Goal: Ask a question

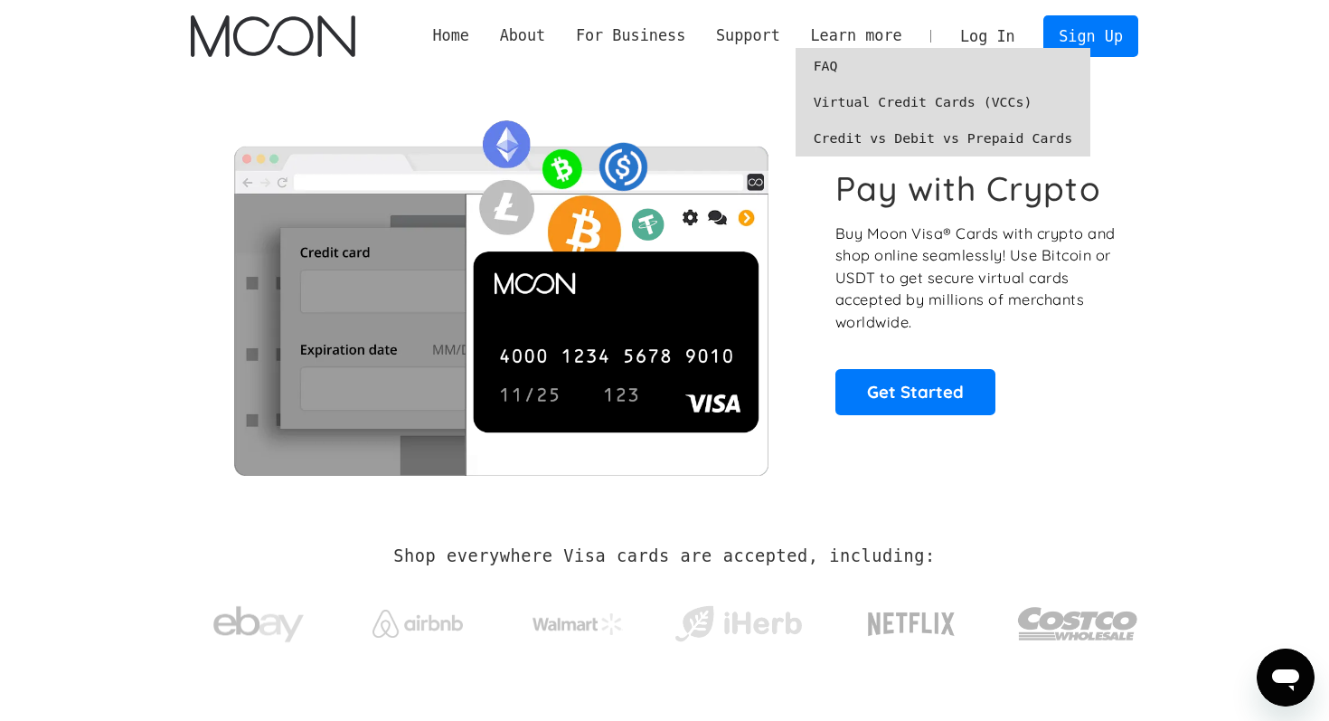
click at [852, 137] on link "Credit vs Debit vs Prepaid Cards" at bounding box center [944, 138] width 296 height 36
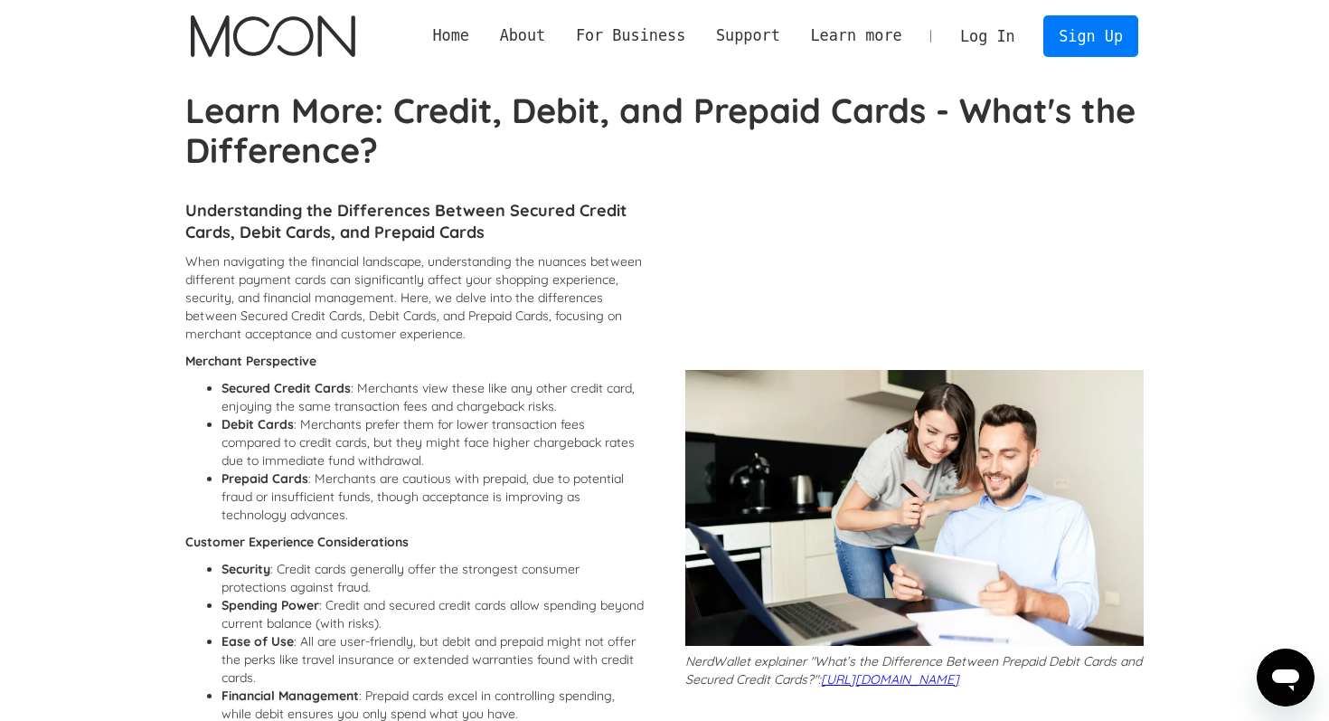
click at [1277, 665] on icon "Ouvrir la fenêtre de messagerie" at bounding box center [1285, 677] width 33 height 33
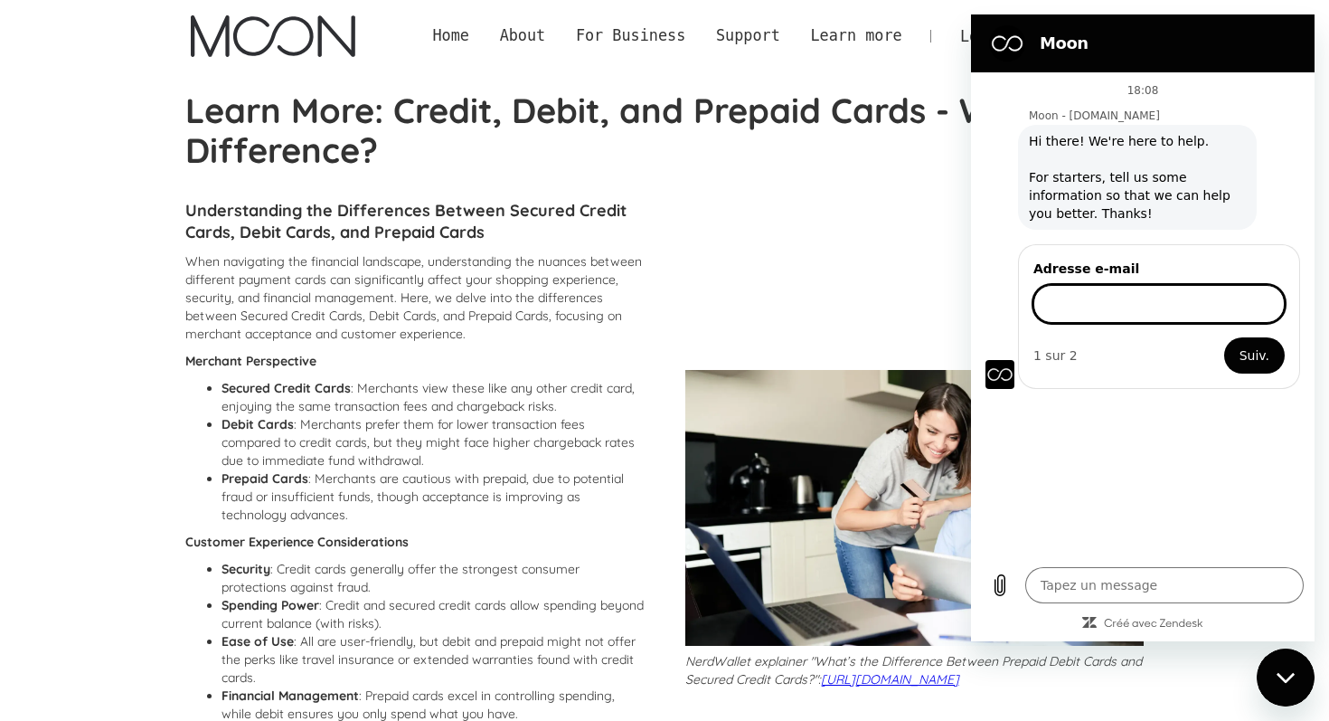
type textarea "x"
click at [1145, 243] on div "Adresse e-mail 1 sur 2 Suiv." at bounding box center [1149, 314] width 329 height 148
click at [1088, 571] on textarea at bounding box center [1164, 585] width 278 height 36
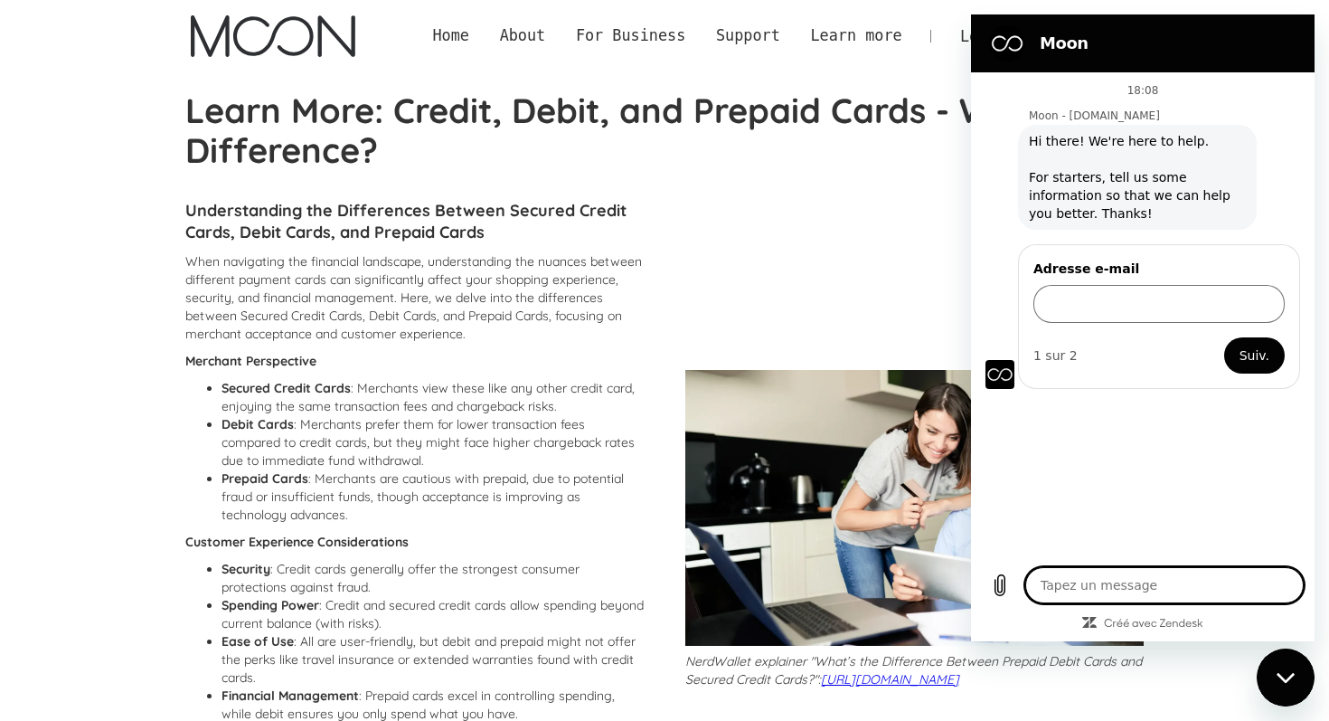
type textarea "a"
type textarea "x"
type textarea "ar"
type textarea "x"
type textarea "are"
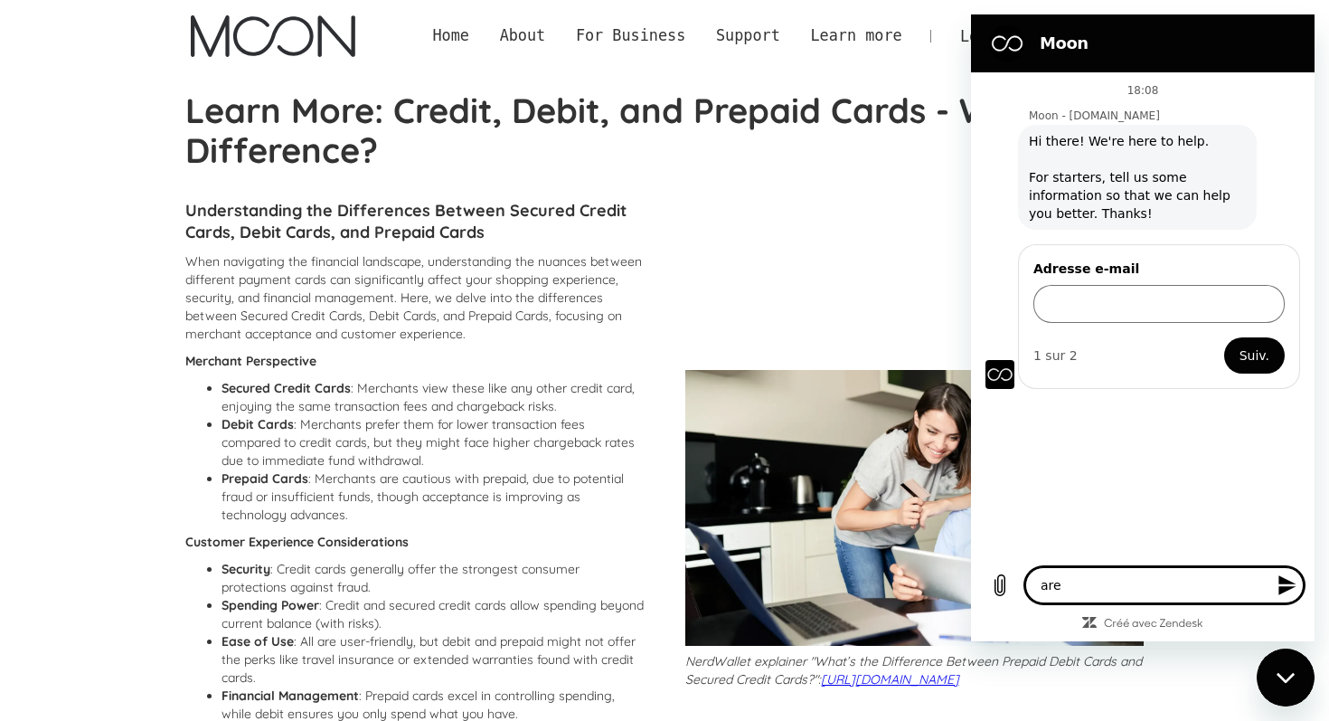
type textarea "x"
type textarea "are"
type textarea "x"
type textarea "are t"
type textarea "x"
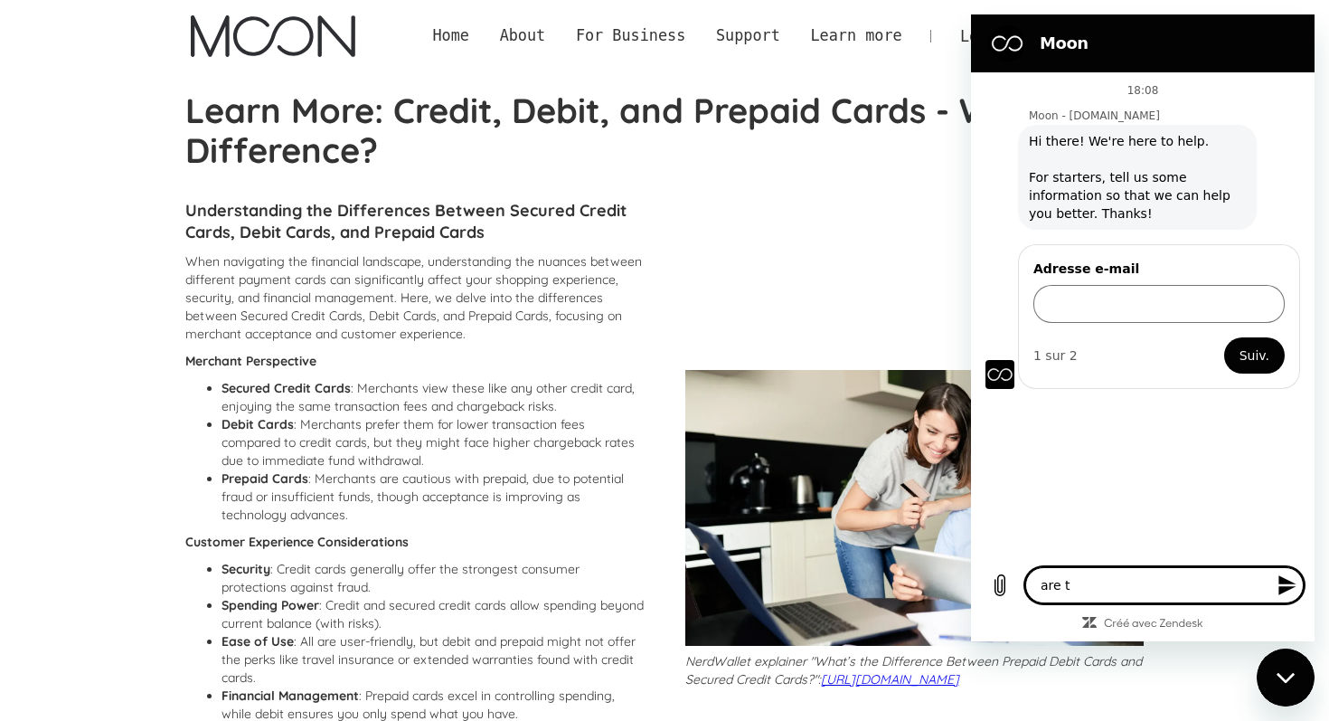
type textarea "are th"
type textarea "x"
type textarea "are the"
type textarea "x"
type textarea "are the"
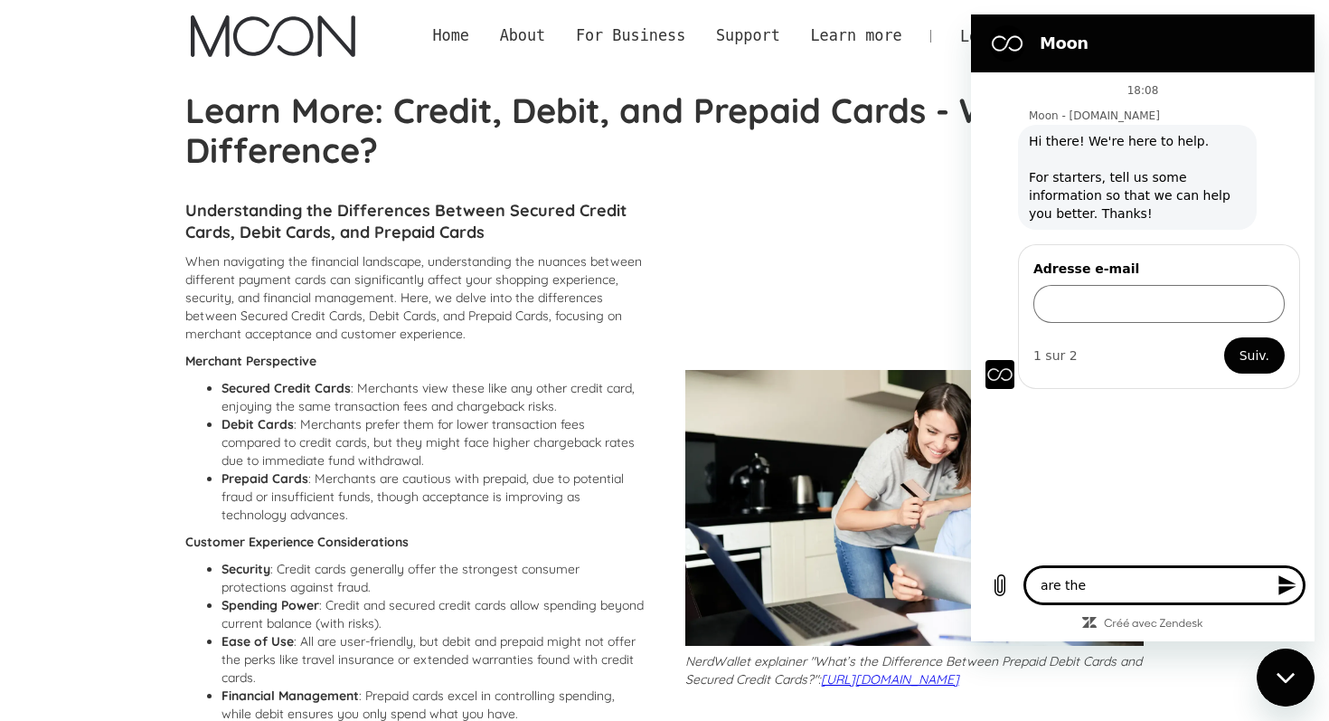
type textarea "x"
type textarea "are the c"
type textarea "x"
type textarea "are the ca"
type textarea "x"
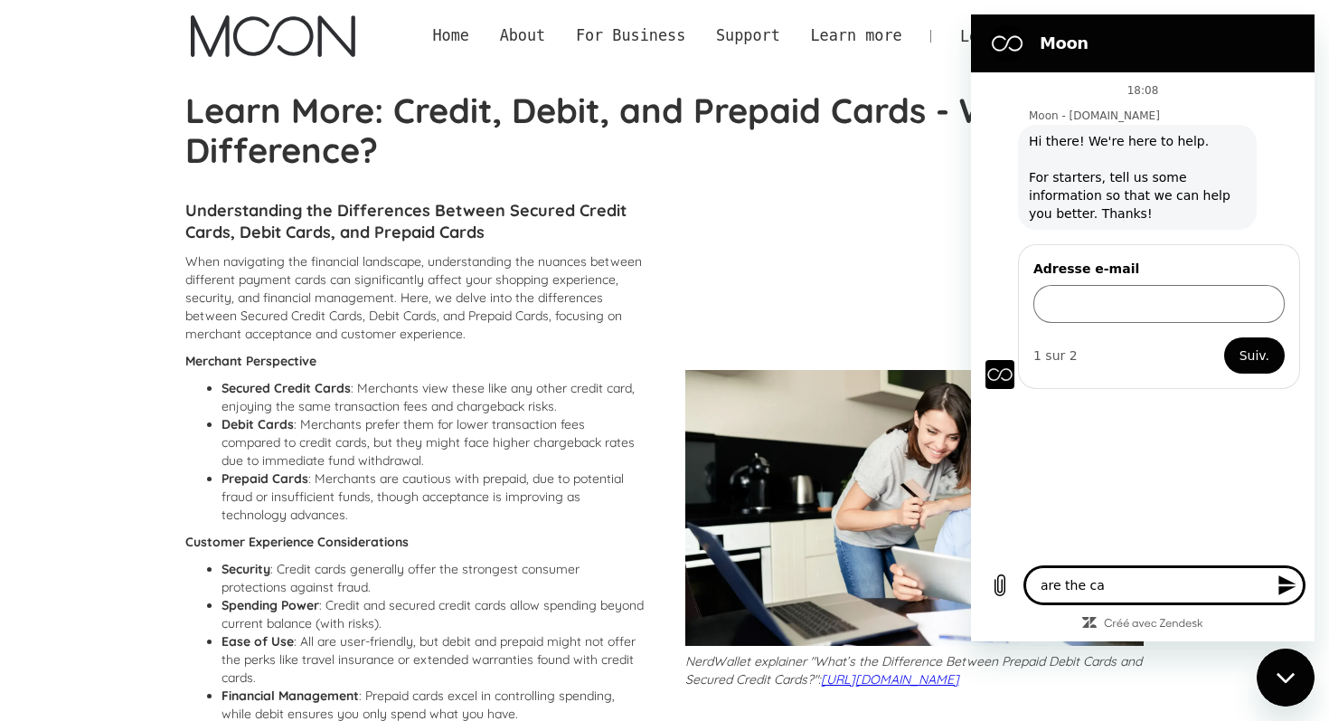
type textarea "are the car"
type textarea "x"
type textarea "are the card"
type textarea "x"
type textarea "are the cards"
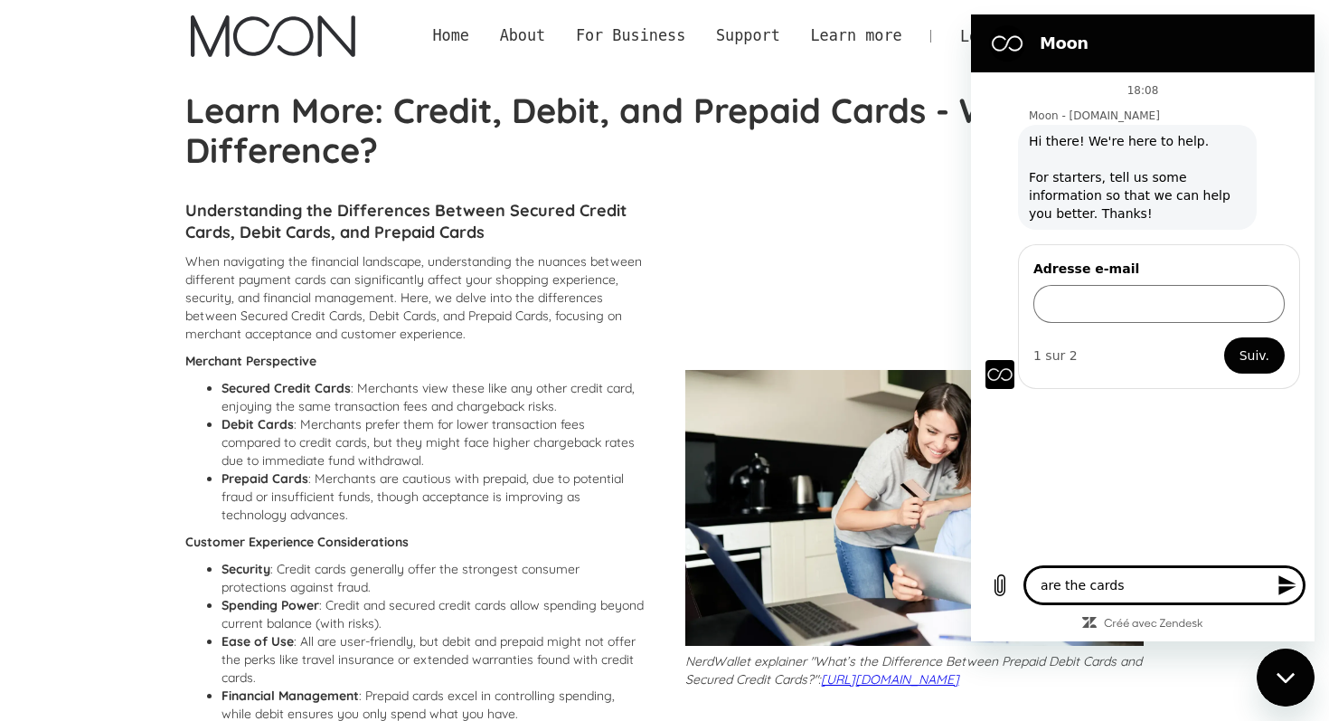
type textarea "x"
type textarea "are the cards"
type textarea "x"
type textarea "are the cards"
type textarea "x"
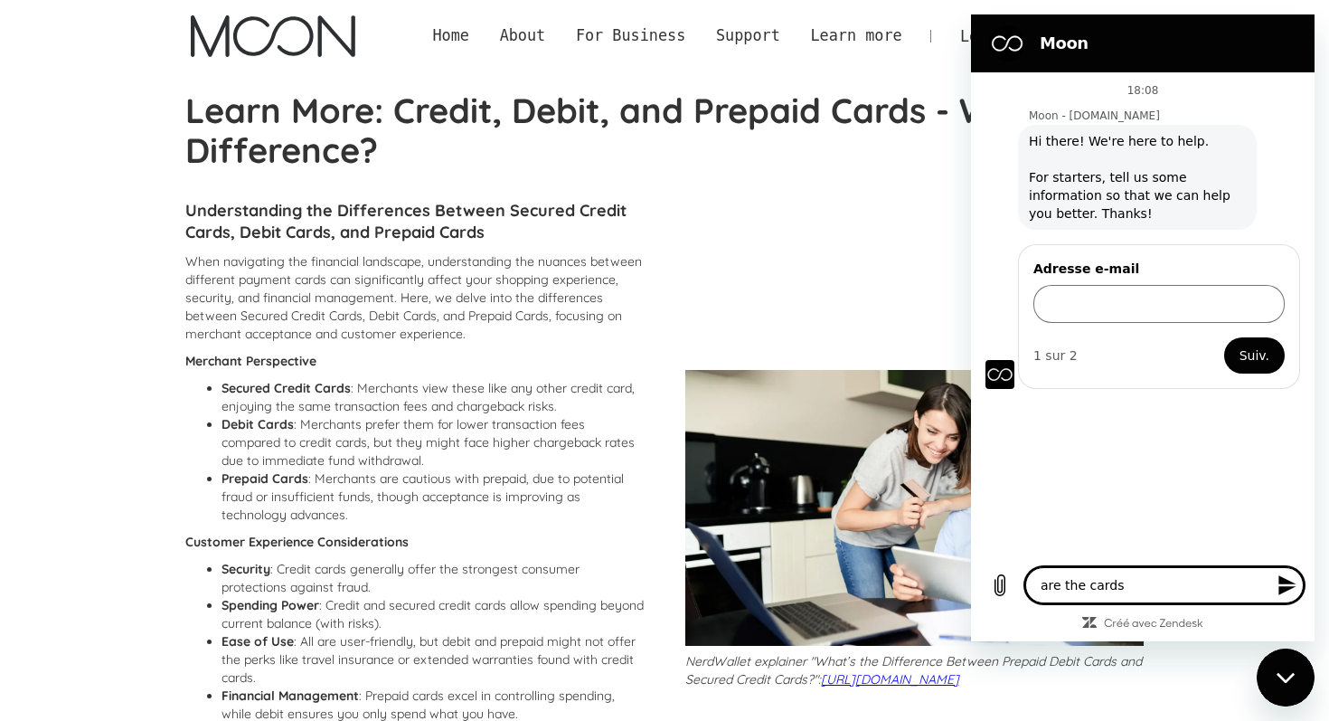
type textarea "are the card"
type textarea "x"
type textarea "are the car"
type textarea "x"
type textarea "are the ca"
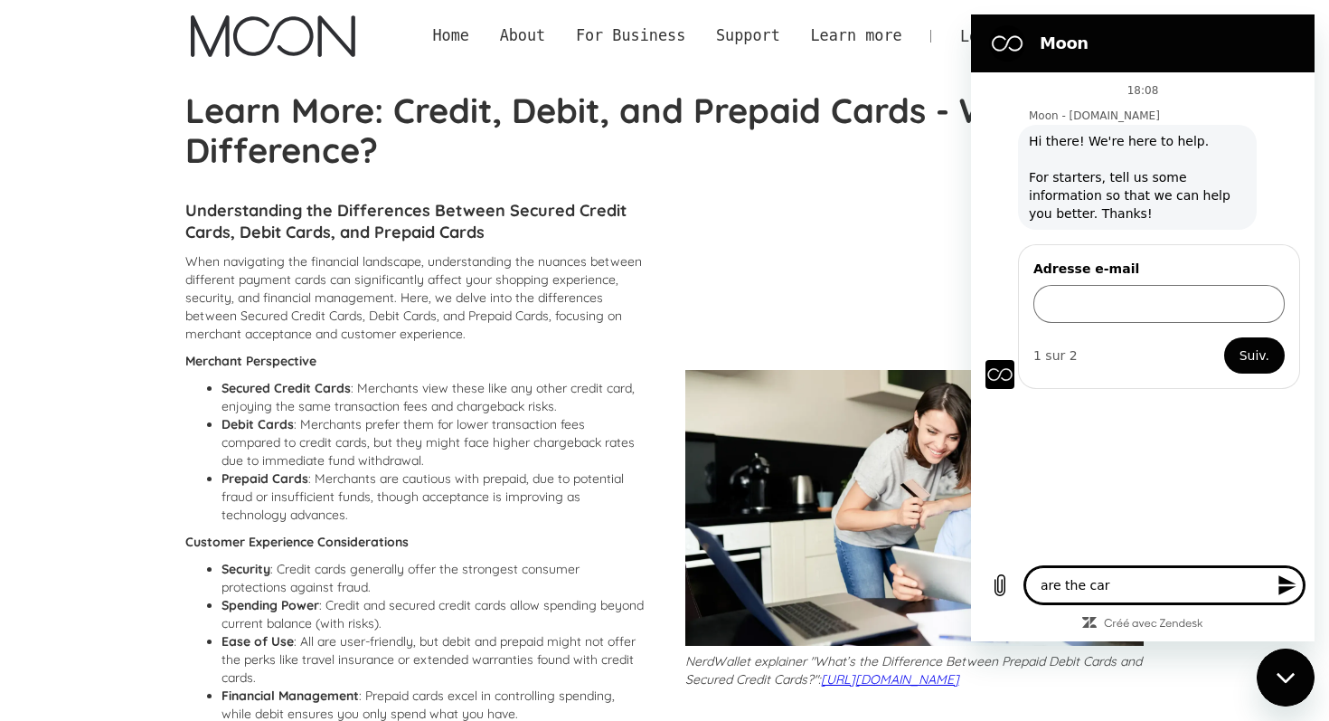
type textarea "x"
type textarea "are the c"
type textarea "x"
type textarea "are the"
type textarea "x"
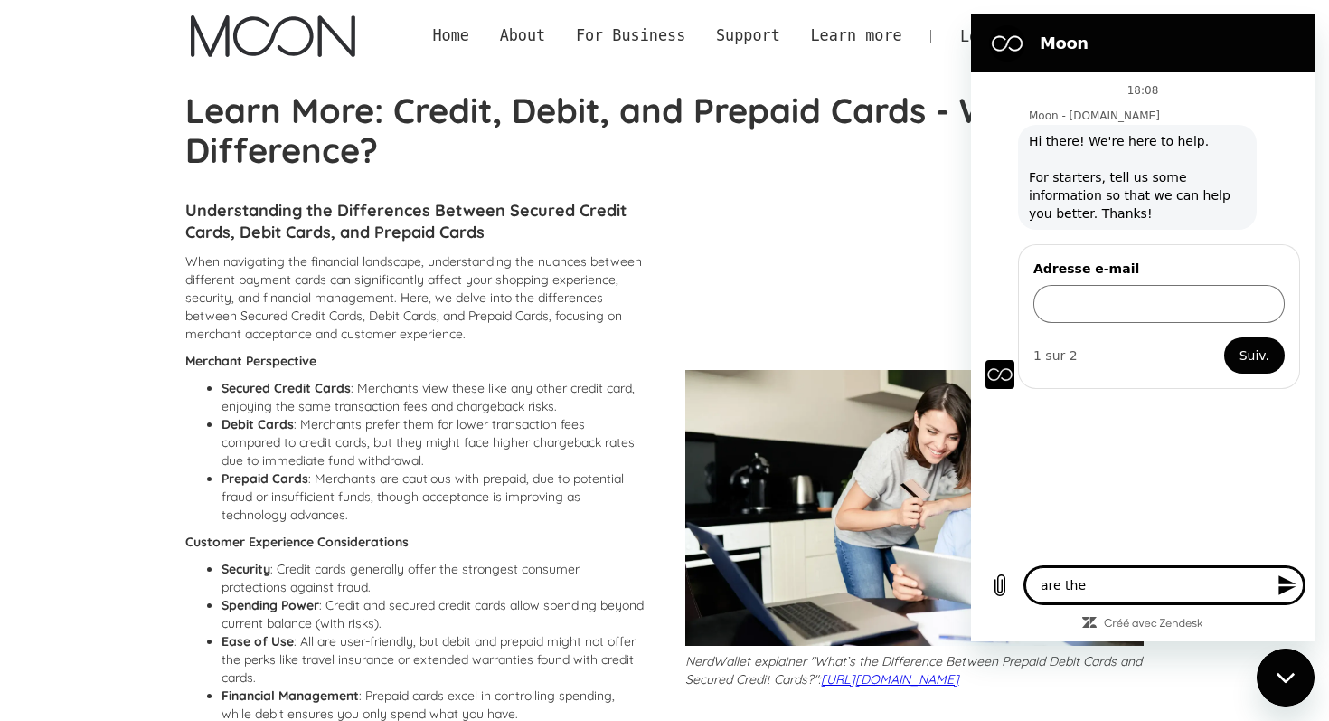
type textarea "are the"
type textarea "x"
type textarea "are th"
type textarea "x"
type textarea "are t"
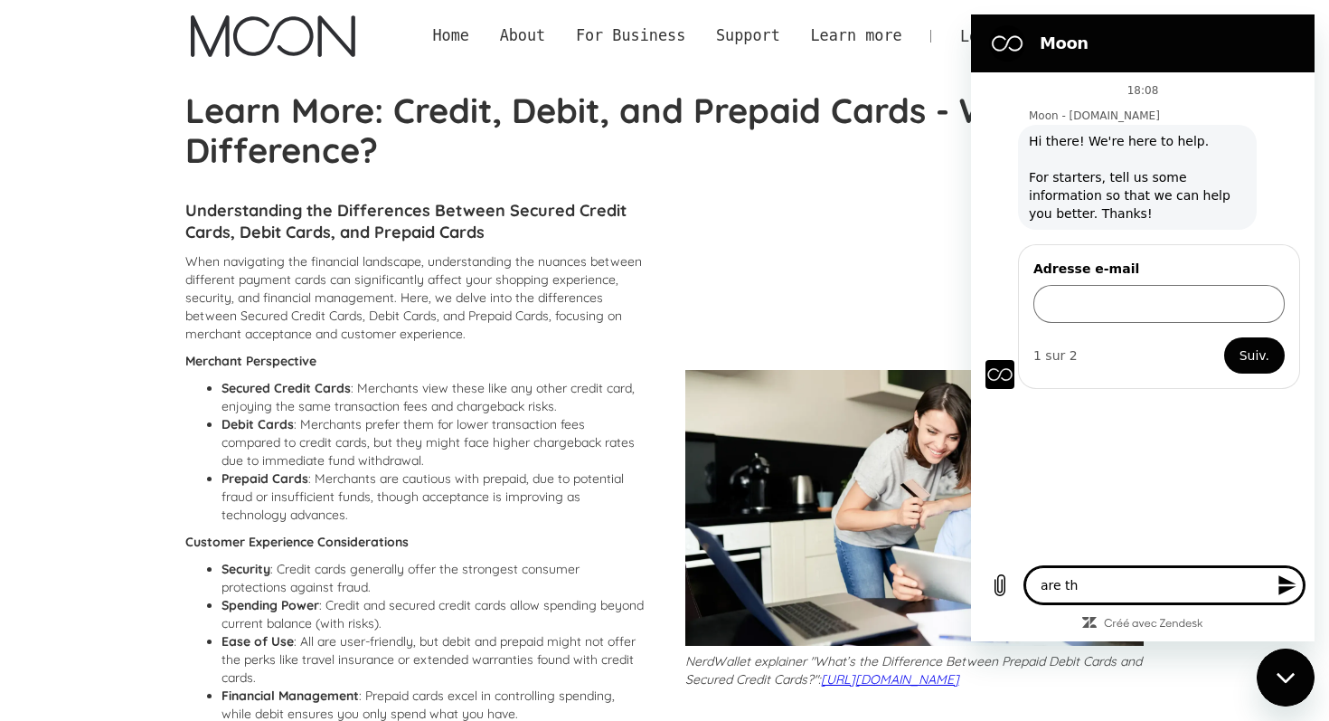
type textarea "x"
type textarea "are"
type textarea "x"
type textarea "are"
type textarea "x"
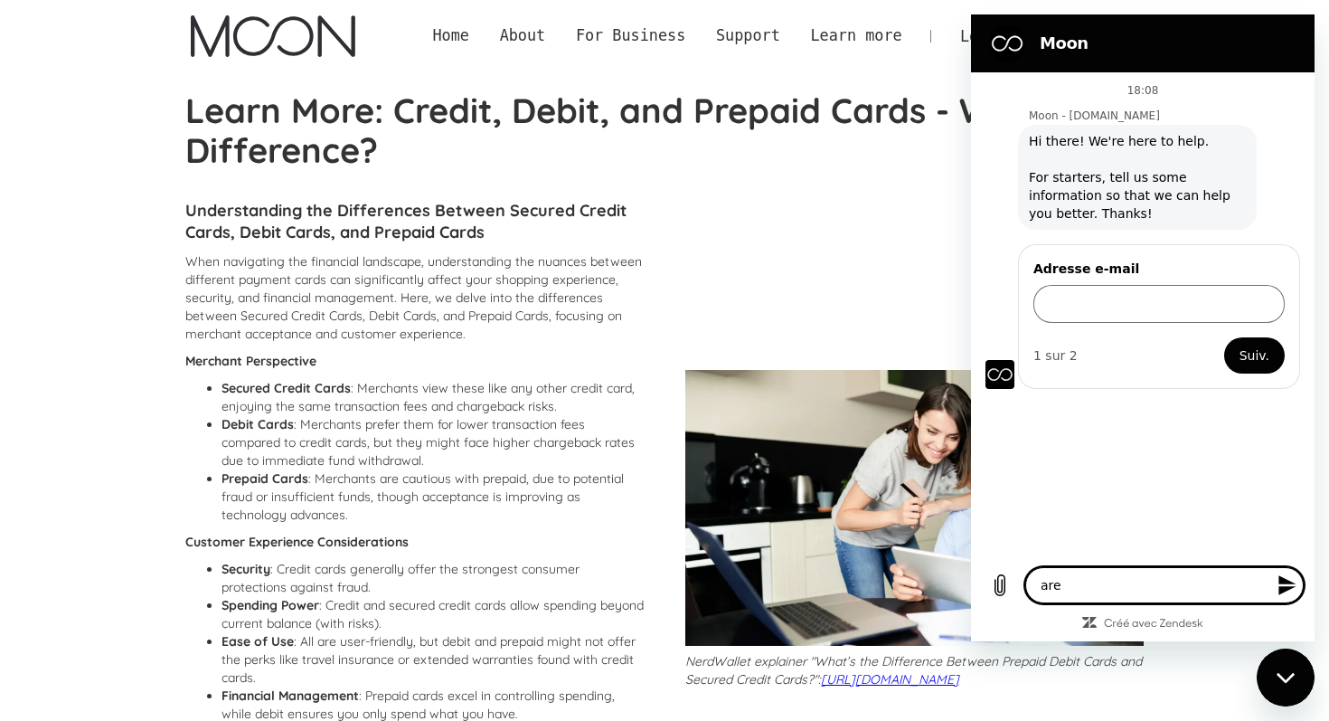
type textarea "ar"
type textarea "x"
type textarea "a"
type textarea "x"
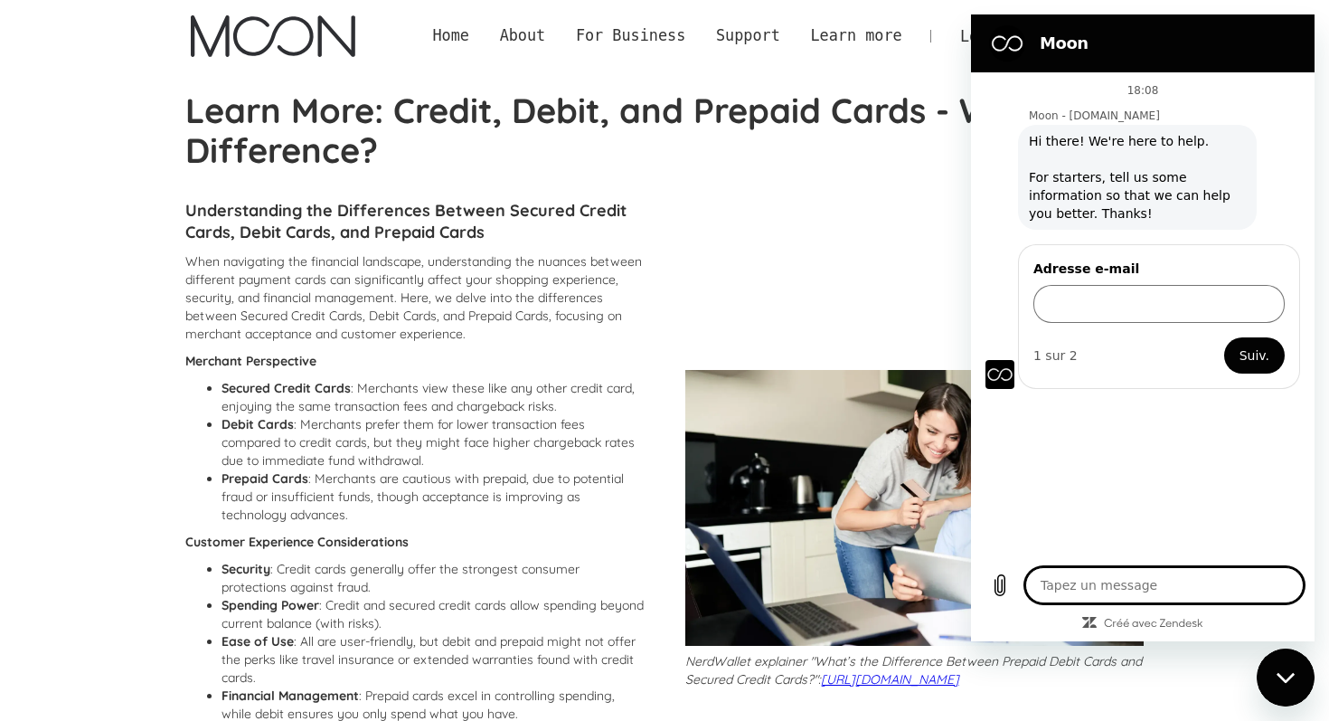
type textarea "c"
type textarea "x"
type textarea "ca"
type textarea "x"
type textarea "car"
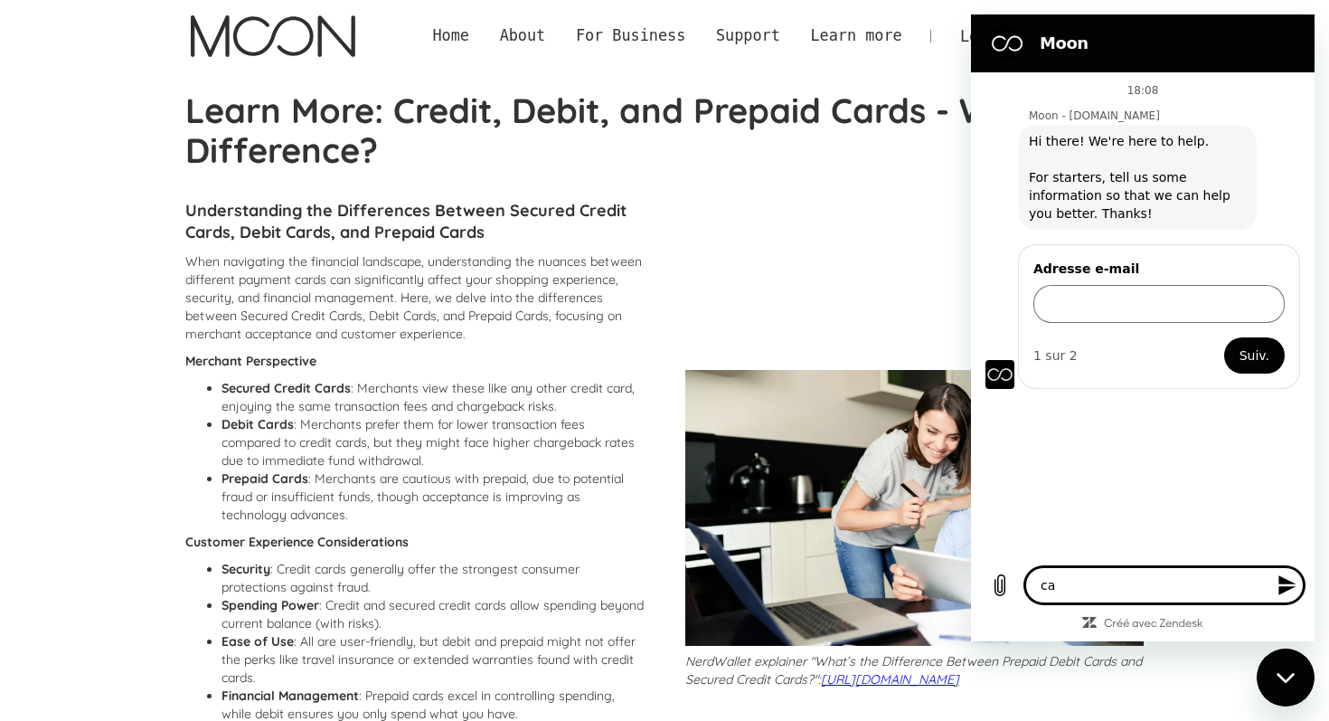
type textarea "x"
type textarea "card"
type textarea "x"
type textarea "cards"
type textarea "x"
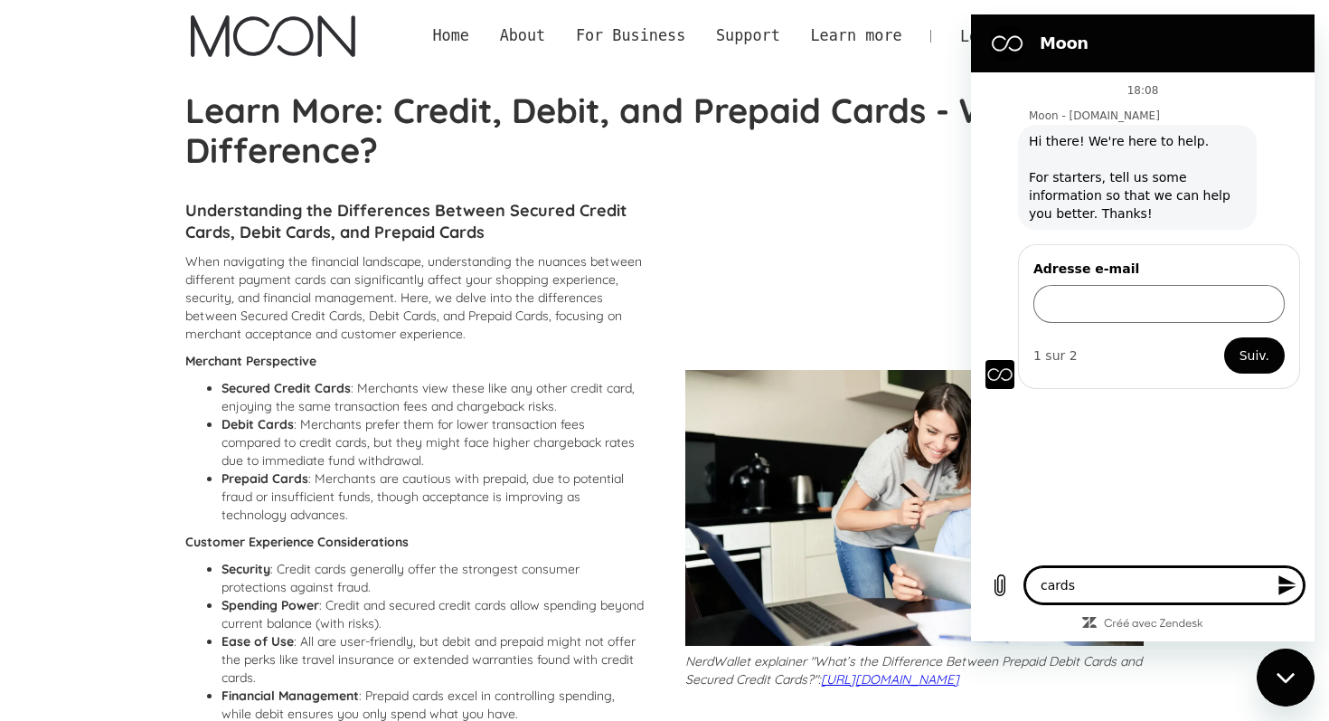
type textarea "cards"
type textarea "x"
type textarea "cards a"
type textarea "x"
type textarea "cards ar"
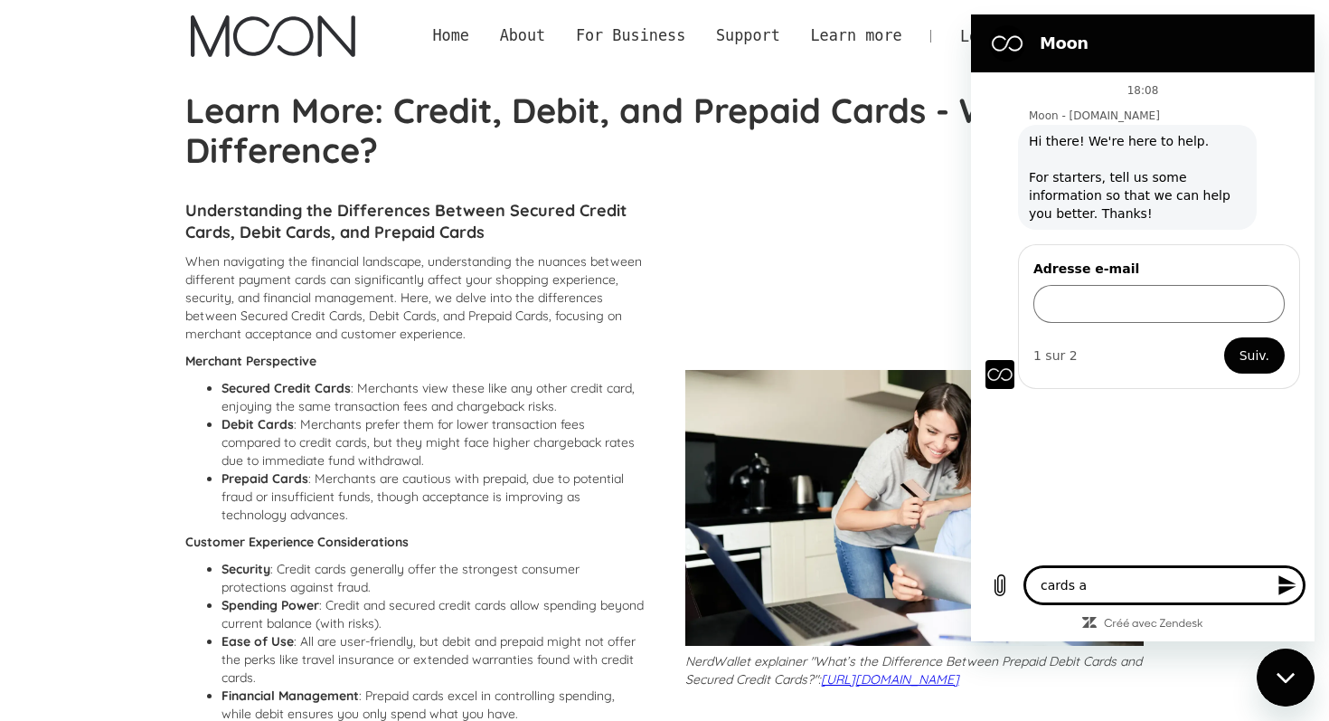
type textarea "x"
type textarea "cards are"
type textarea "x"
type textarea "cards are"
type textarea "x"
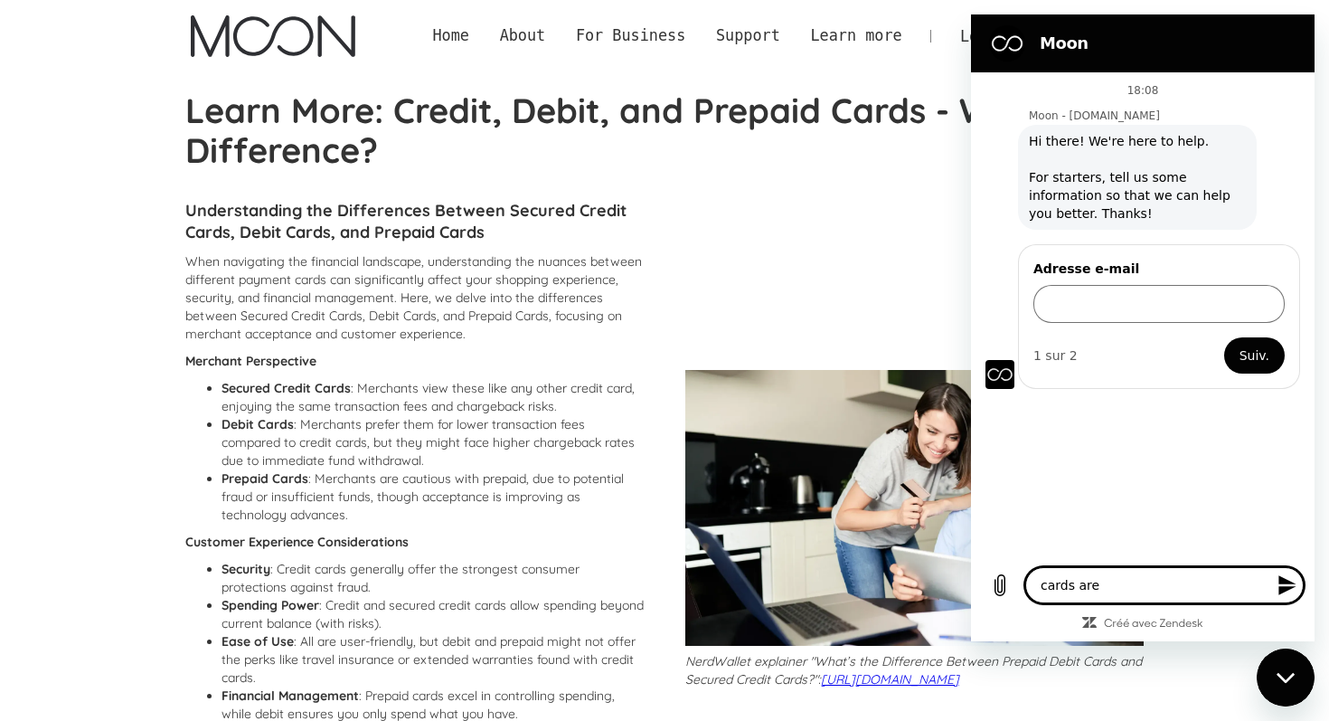
type textarea "cards are n"
type textarea "x"
type textarea "cards are no"
type textarea "x"
type textarea "cards are nom"
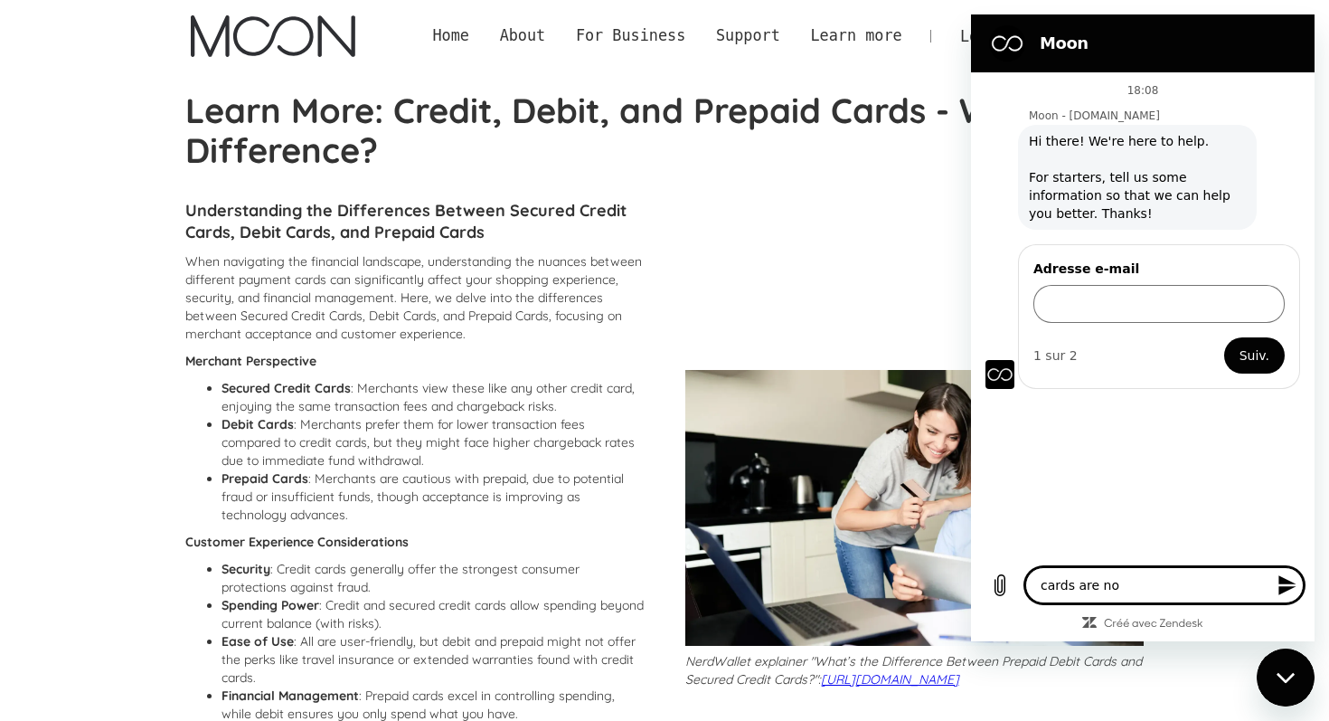
type textarea "x"
type textarea "cards are noma"
type textarea "x"
type textarea "cards are nomat"
type textarea "x"
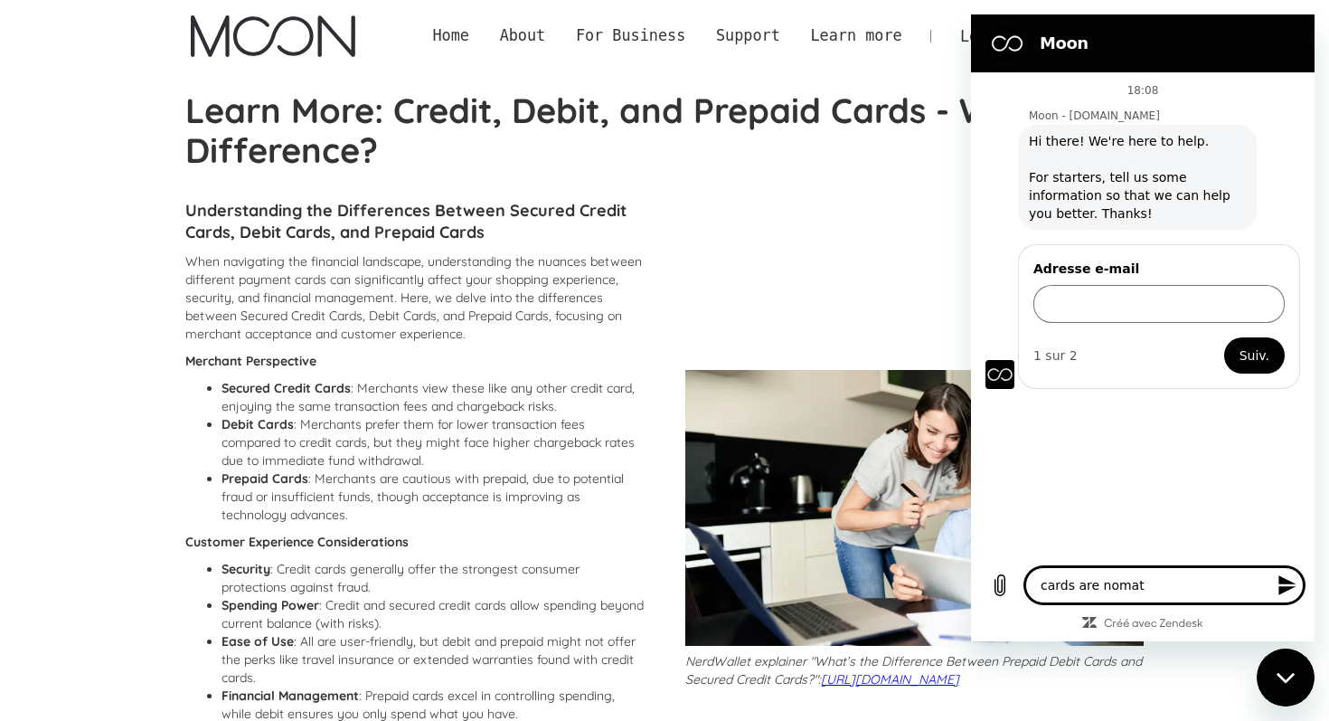
type textarea "cards are nomati"
type textarea "x"
type textarea "cards are nomativ"
type textarea "x"
type textarea "cards are nomative"
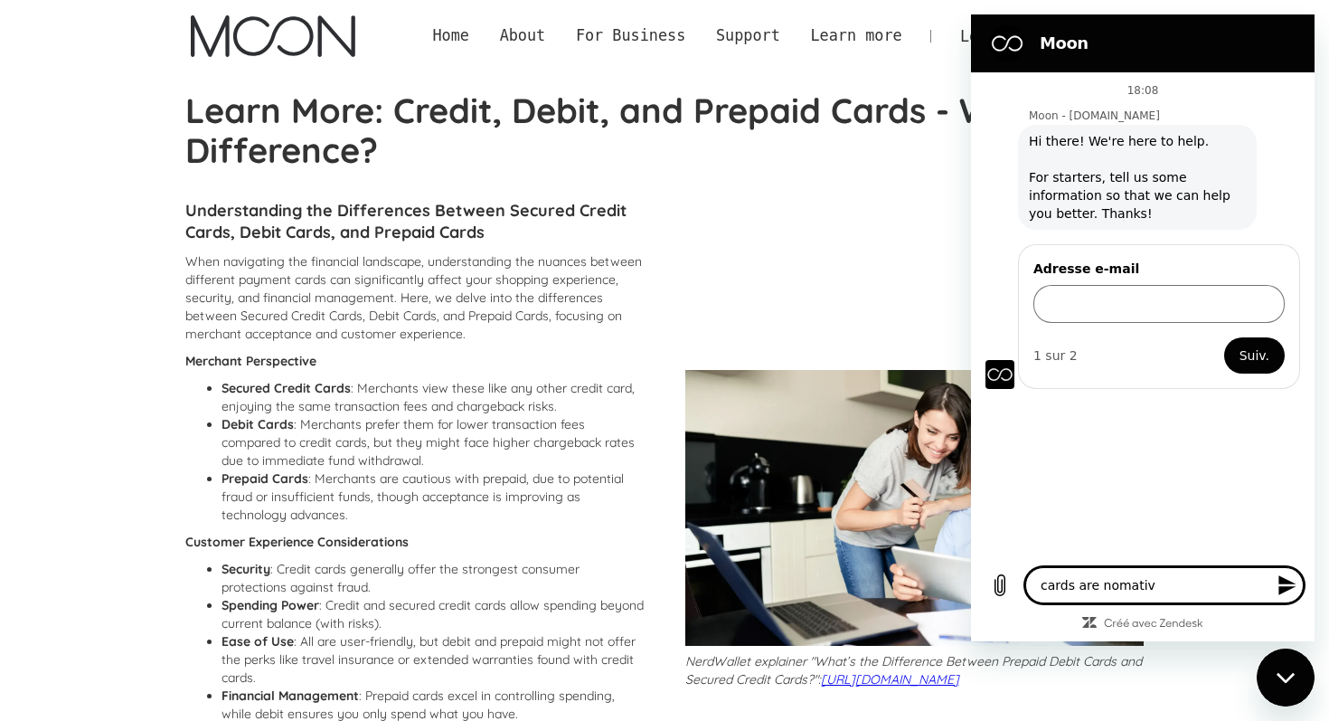
type textarea "x"
type textarea "cards are nomative"
type textarea "x"
type textarea "cards are nomative o"
type textarea "x"
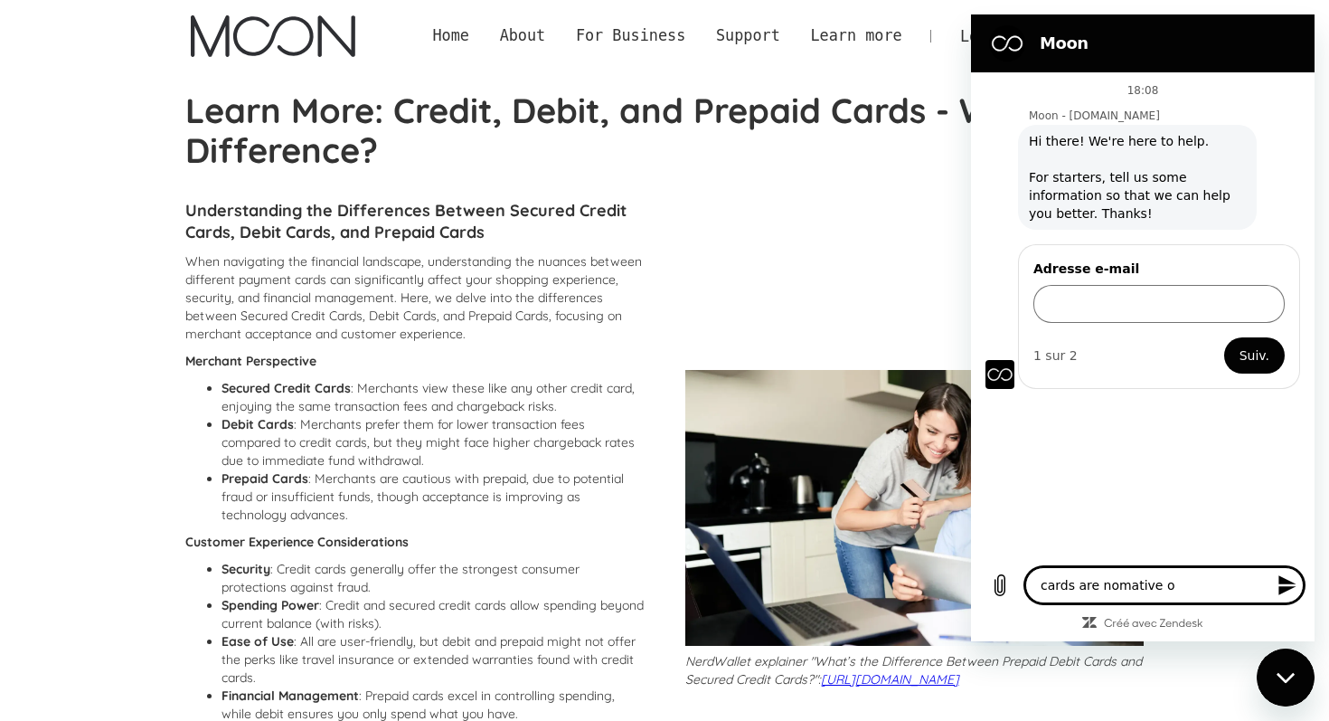
type textarea "cards are nomative or"
type textarea "x"
type textarea "cards are nomative or"
type textarea "x"
type textarea "cards are nomative or K"
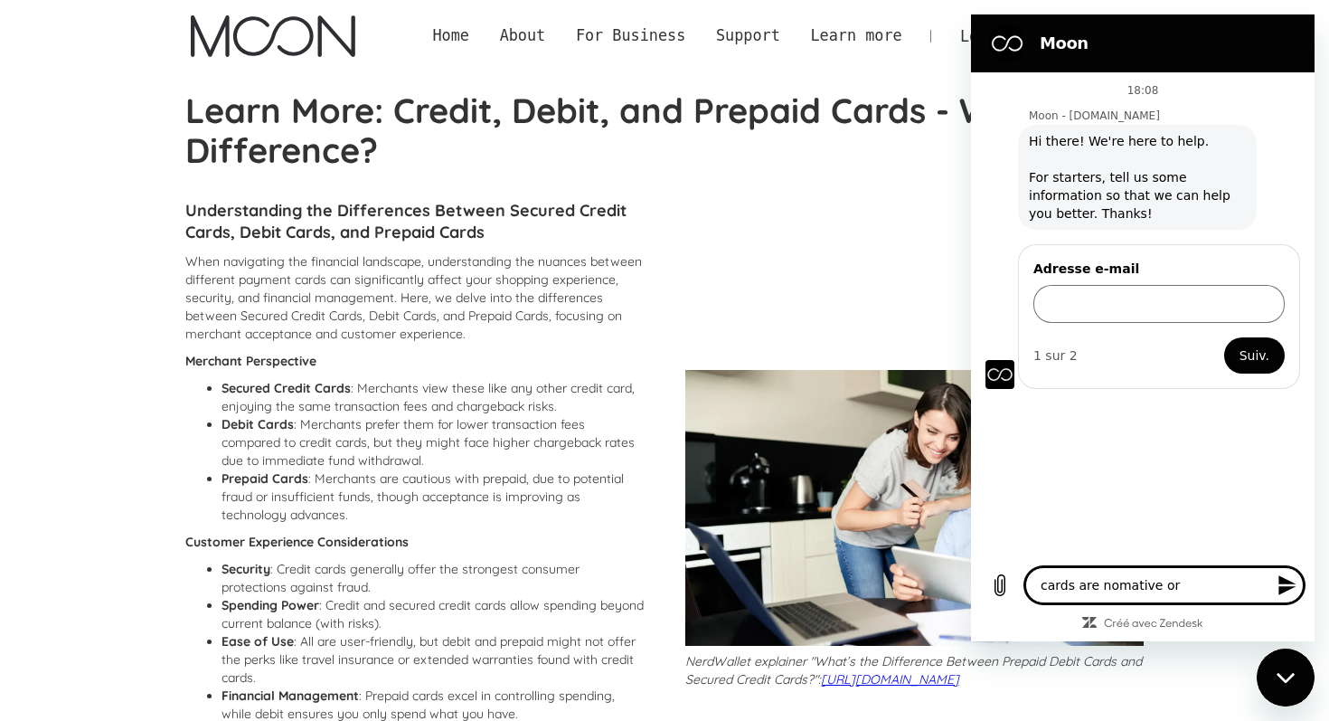
type textarea "x"
type textarea "cards are nomative or KY"
type textarea "x"
type textarea "cards are nomative or KYC"
type textarea "x"
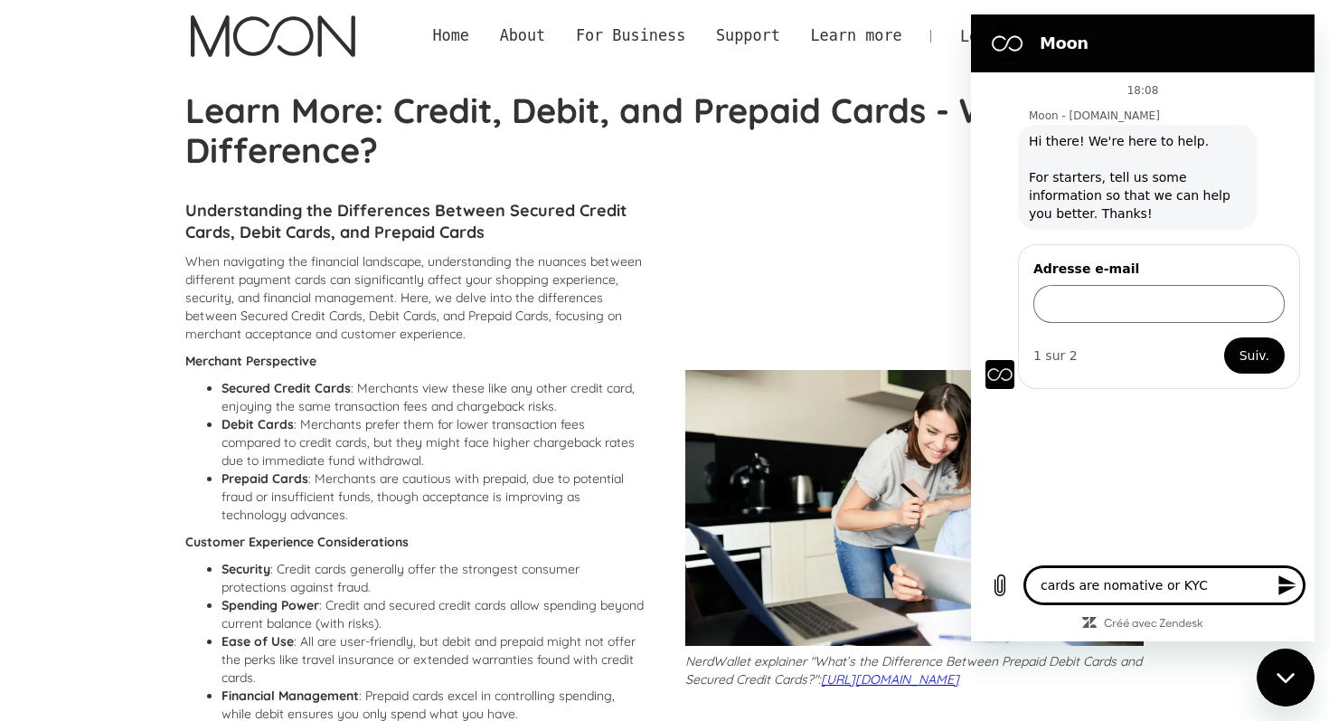
type textarea "cards are nomative or KYC"
type textarea "x"
type textarea "cards are nomative or KYC ,"
type textarea "x"
type textarea "cards are nomative or KYC"
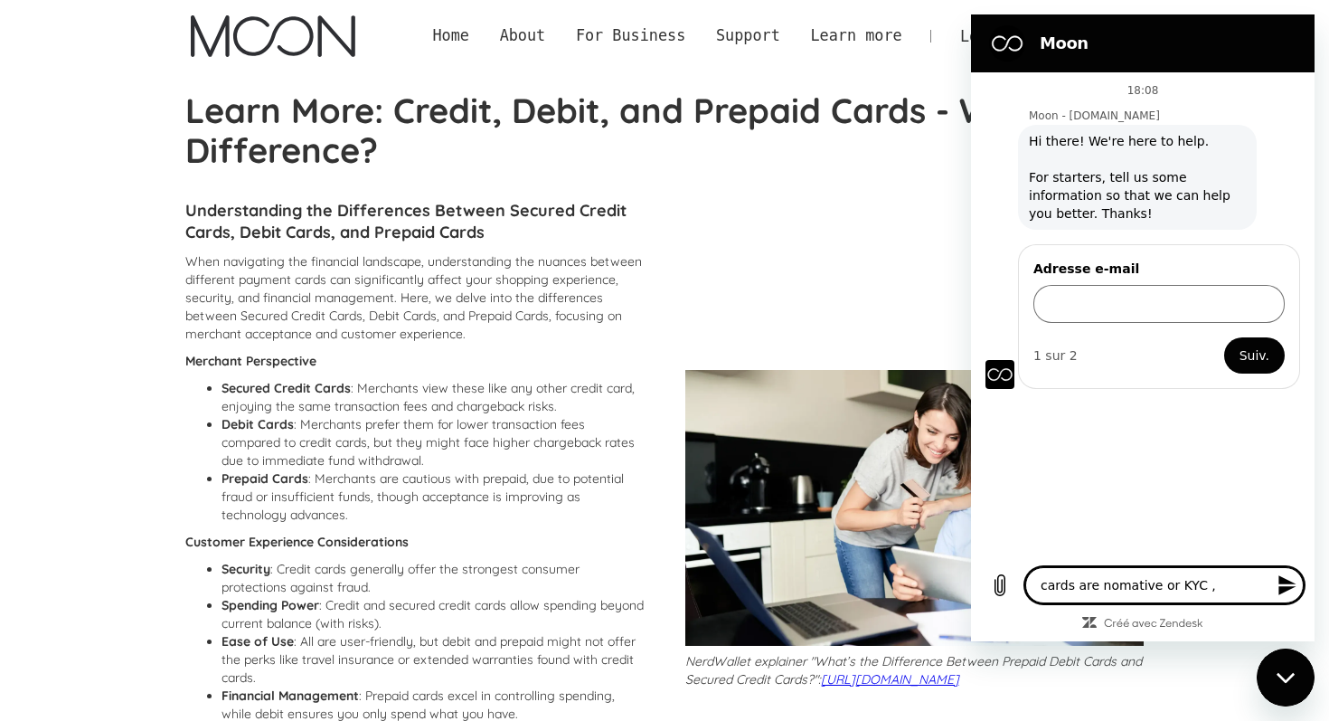
type textarea "x"
type textarea "cards are nomative or KYC ?"
type textarea "x"
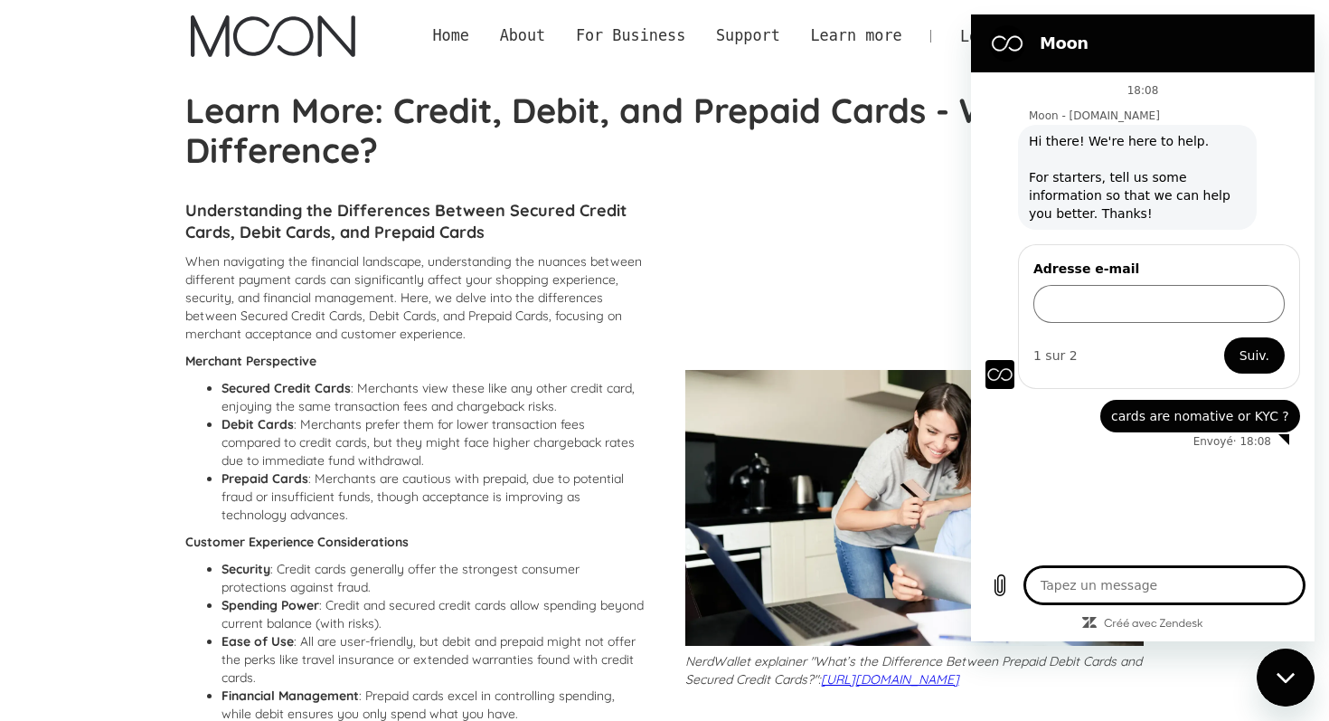
type textarea "x"
